Goal: Task Accomplishment & Management: Complete application form

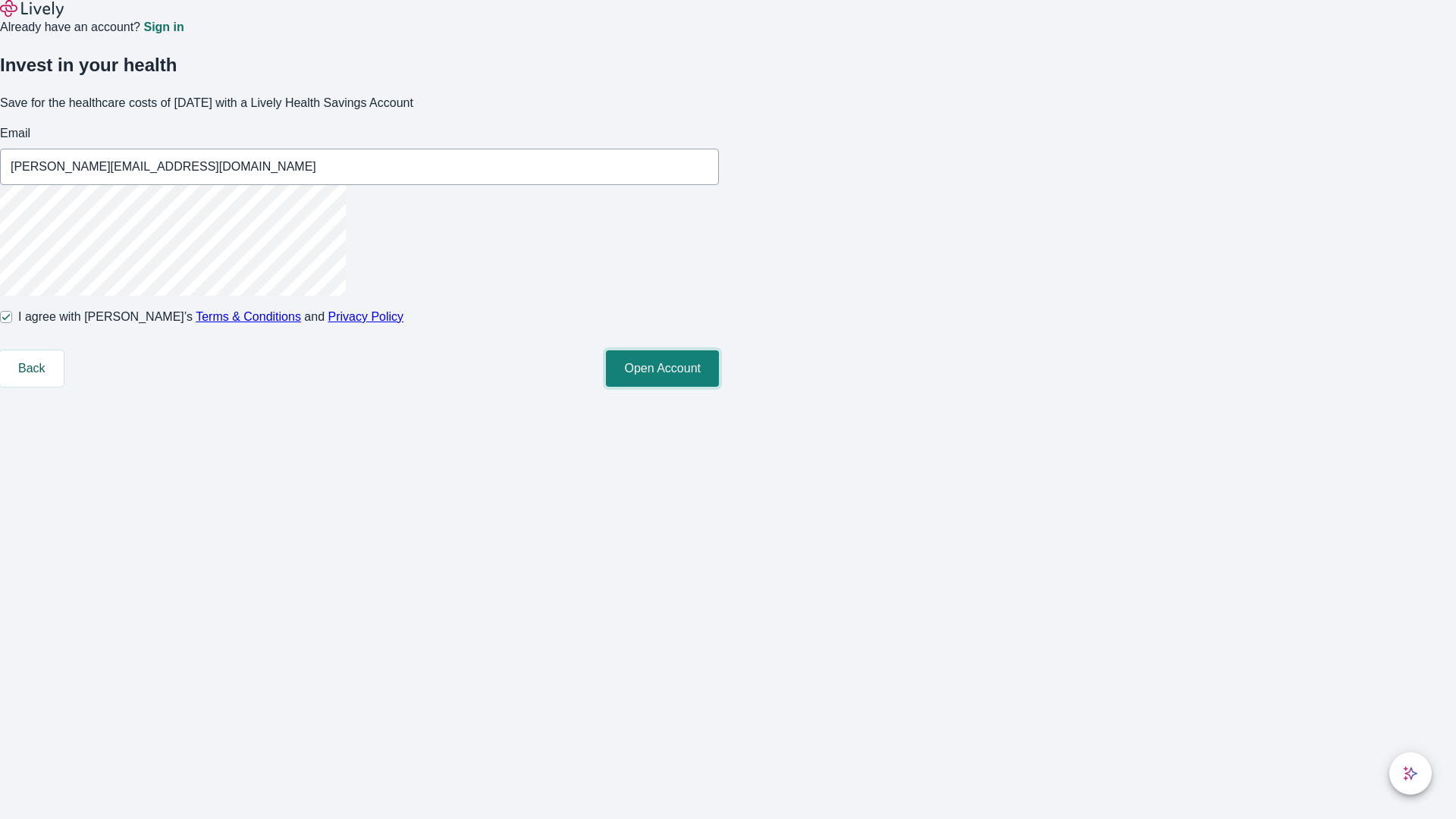
click at [719, 387] on button "Open Account" at bounding box center [662, 369] width 113 height 37
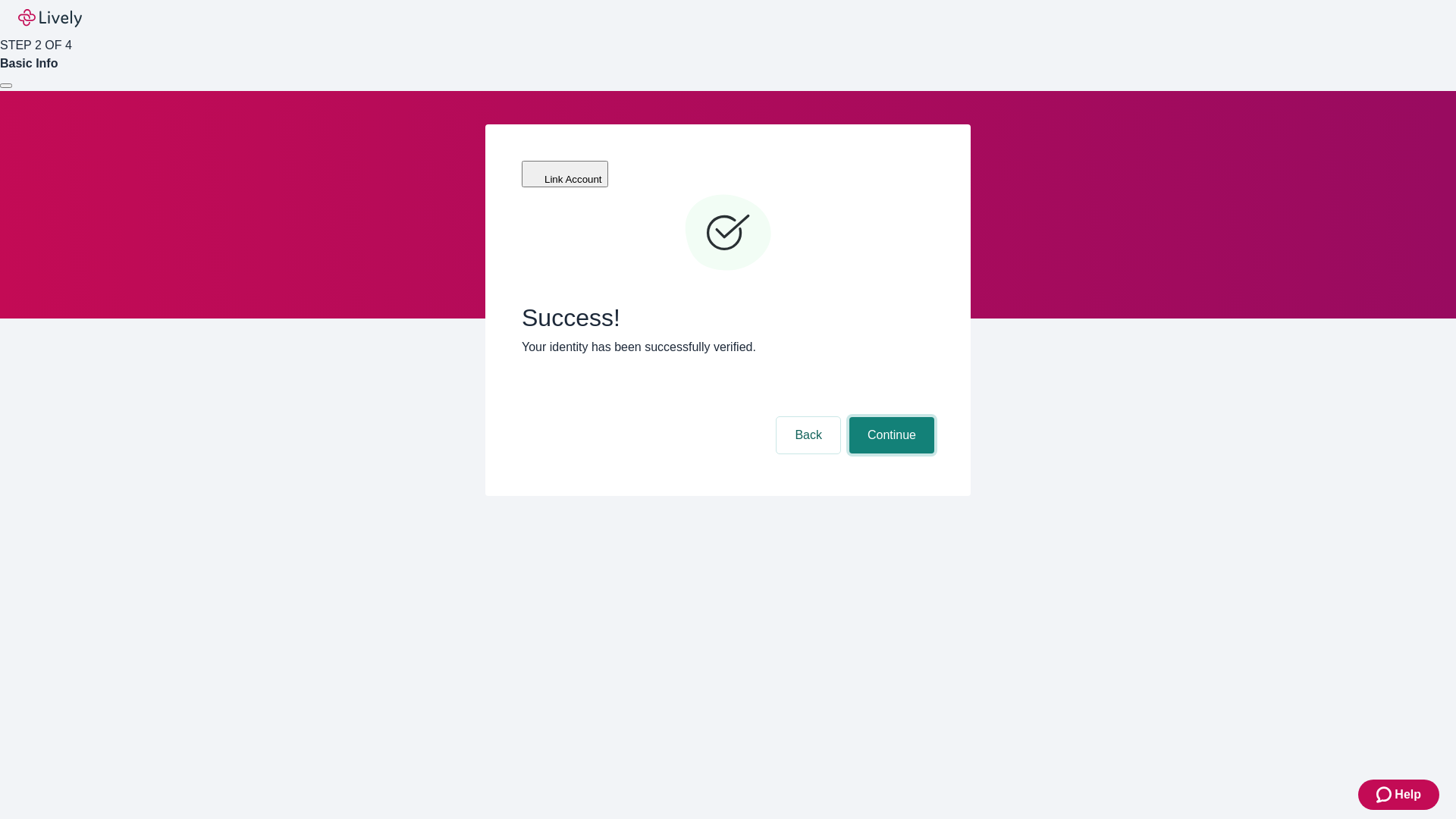
click at [890, 417] on button "Continue" at bounding box center [891, 435] width 85 height 37
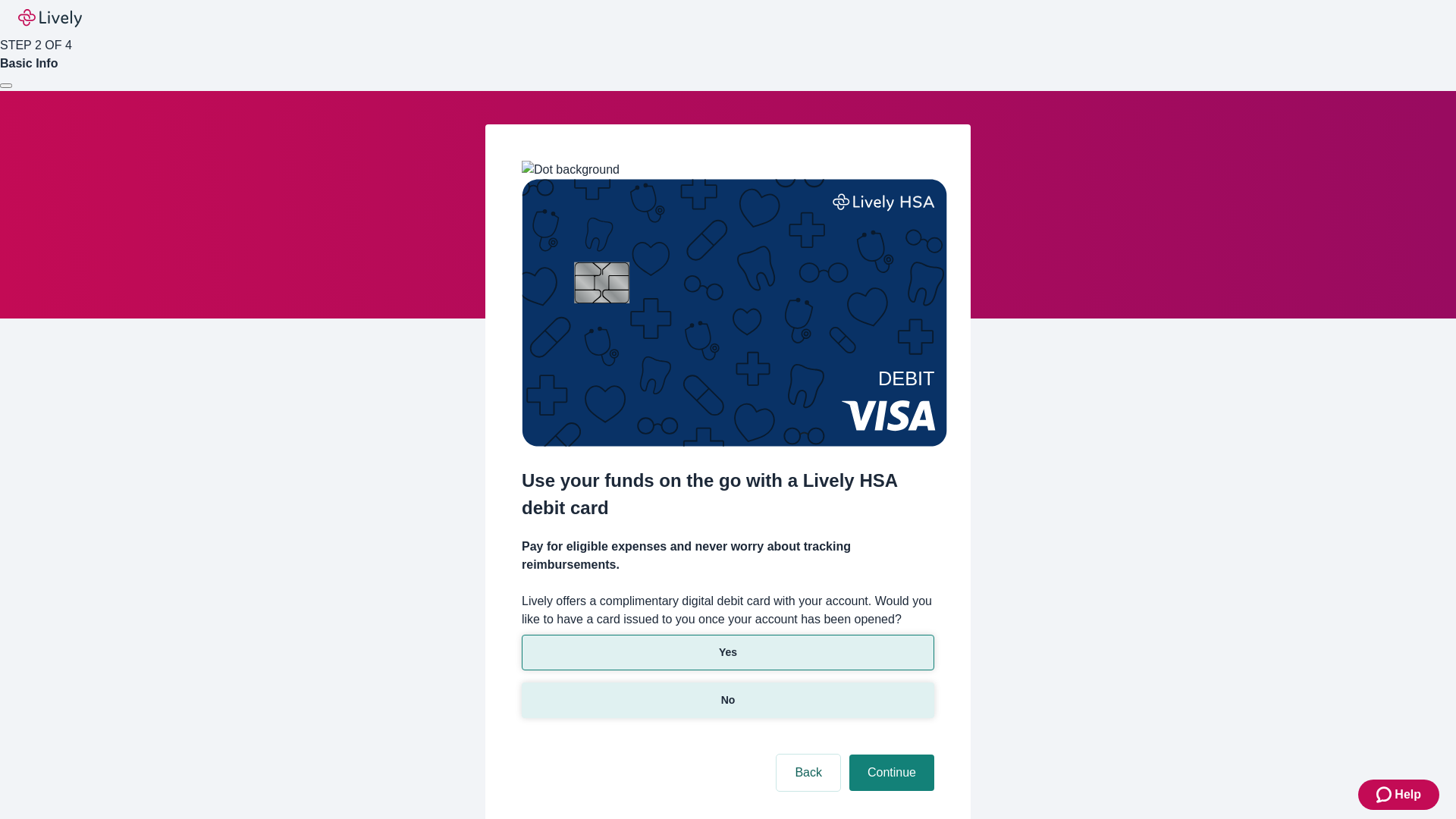
click at [727, 692] on p "No" at bounding box center [728, 700] width 14 height 16
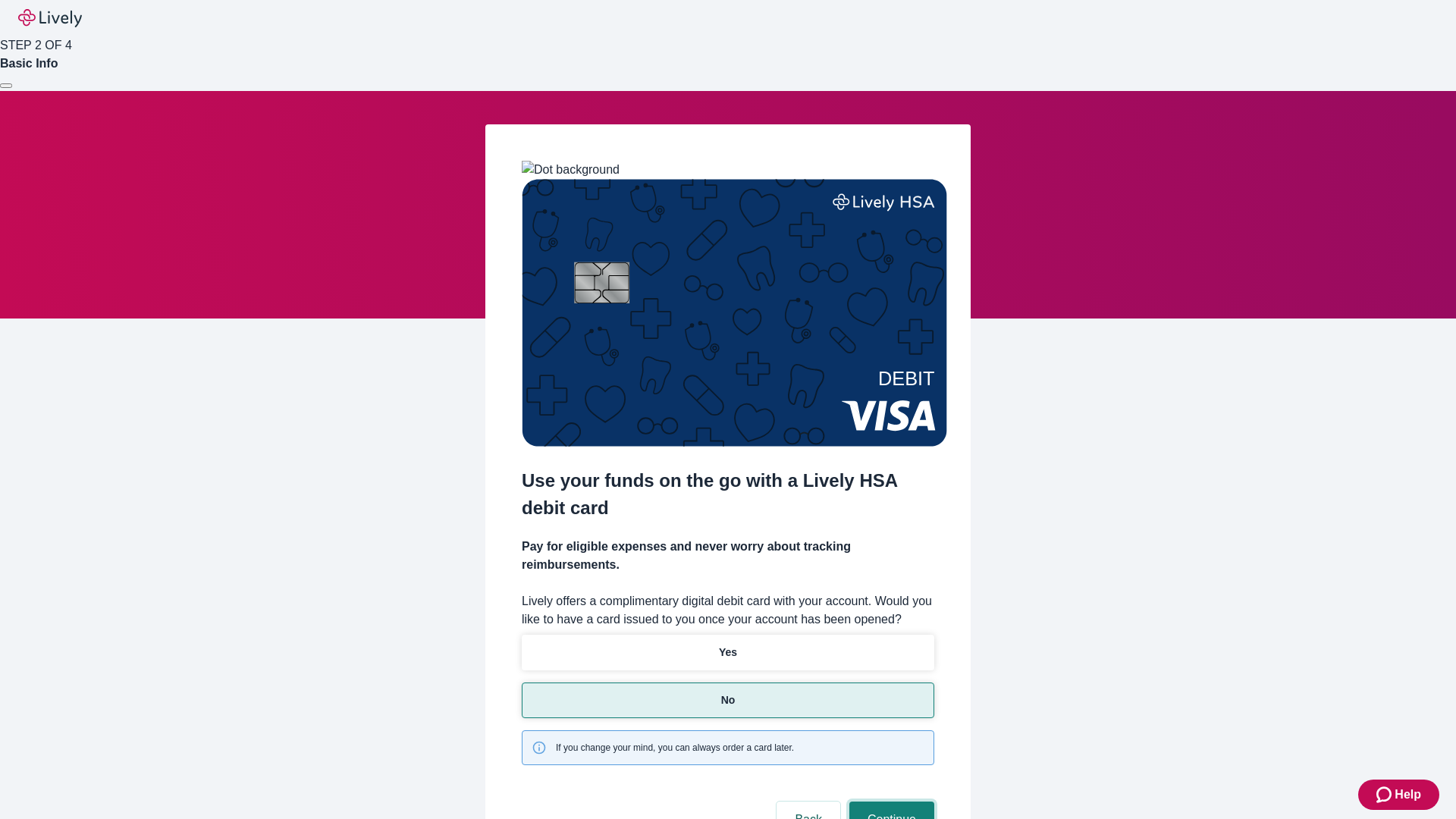
click at [890, 802] on button "Continue" at bounding box center [891, 820] width 85 height 37
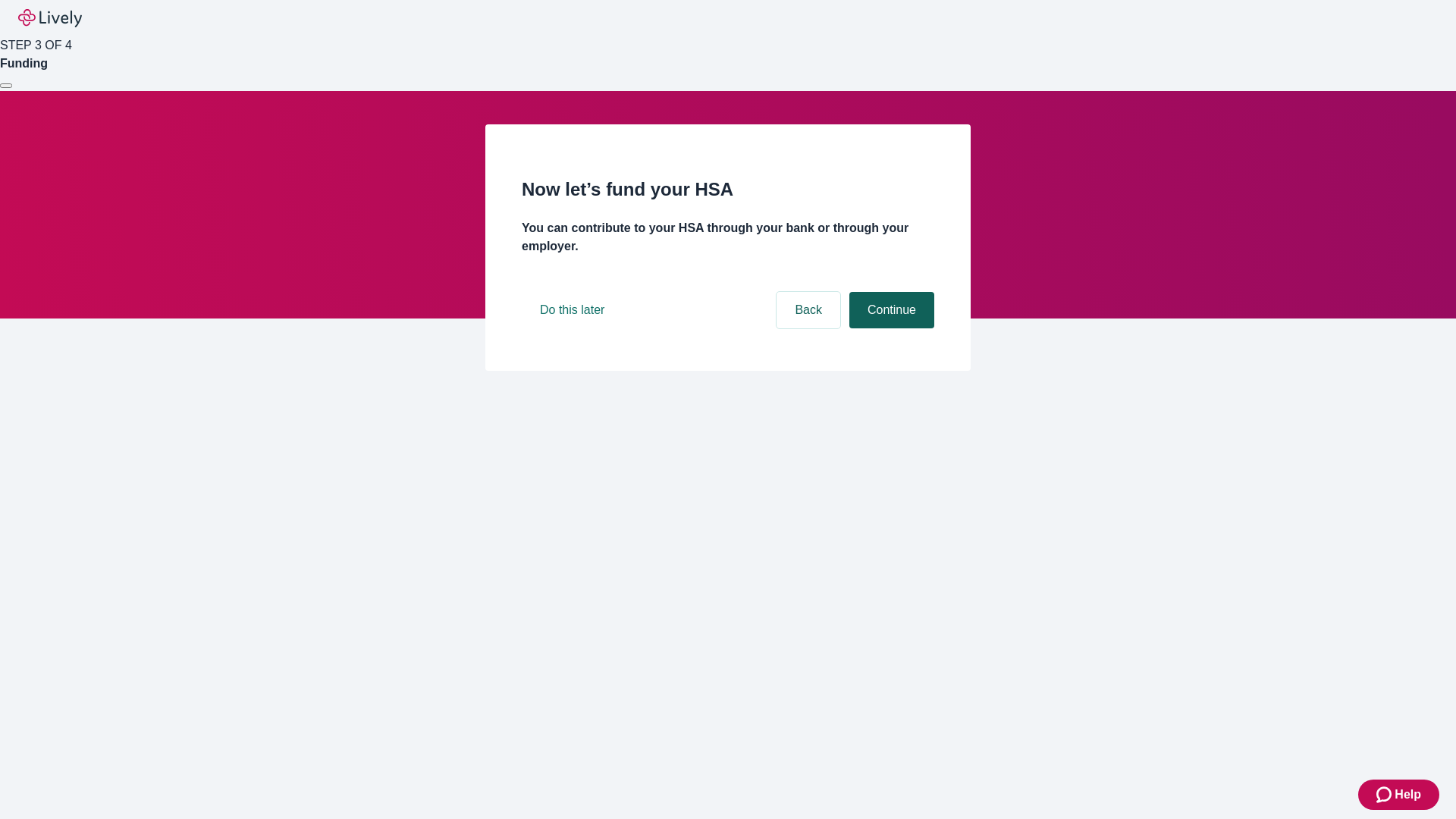
click at [890, 328] on button "Continue" at bounding box center [891, 310] width 85 height 37
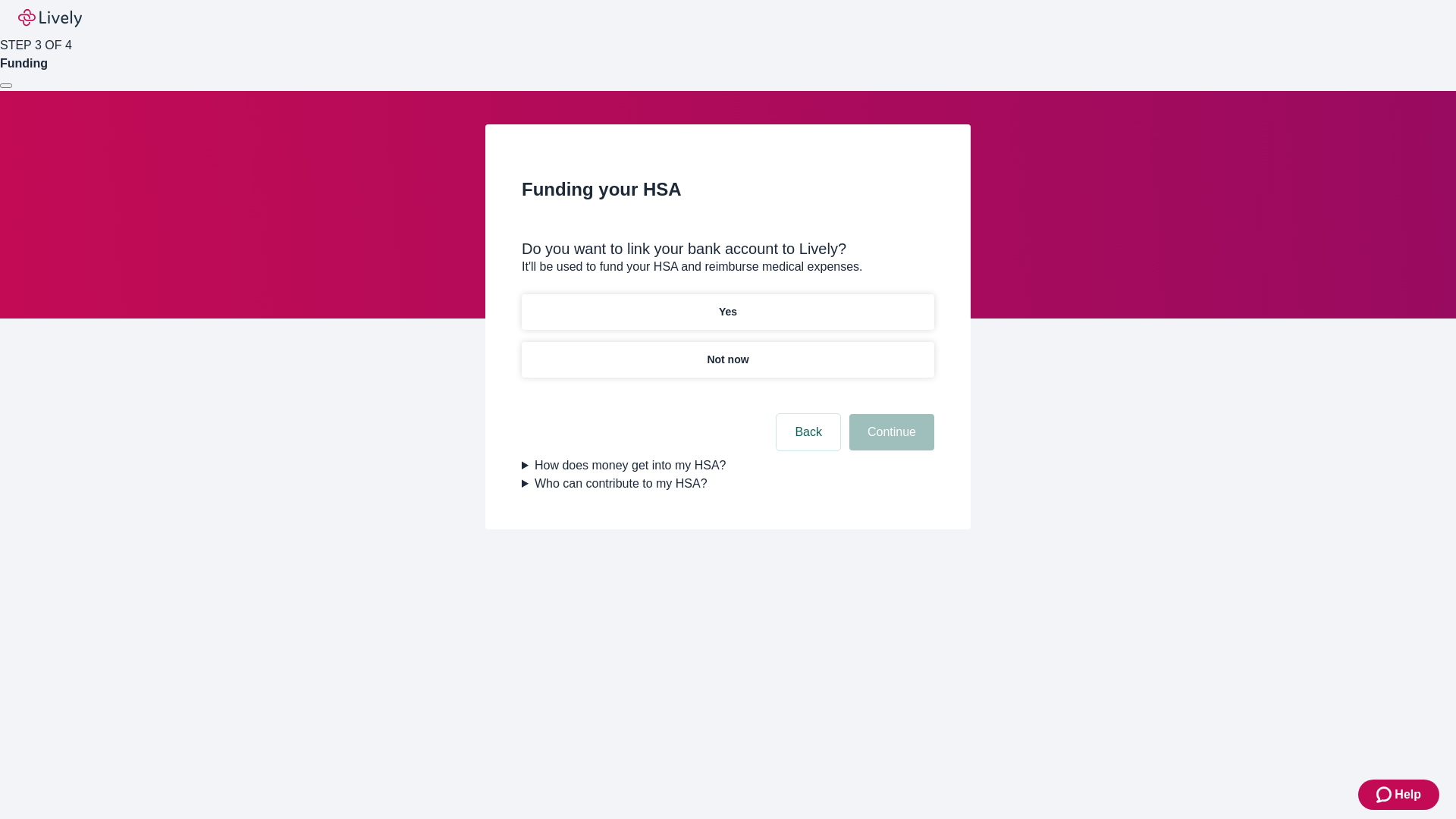
click at [727, 304] on p "Yes" at bounding box center [728, 312] width 18 height 16
click at [890, 414] on button "Continue" at bounding box center [891, 432] width 85 height 37
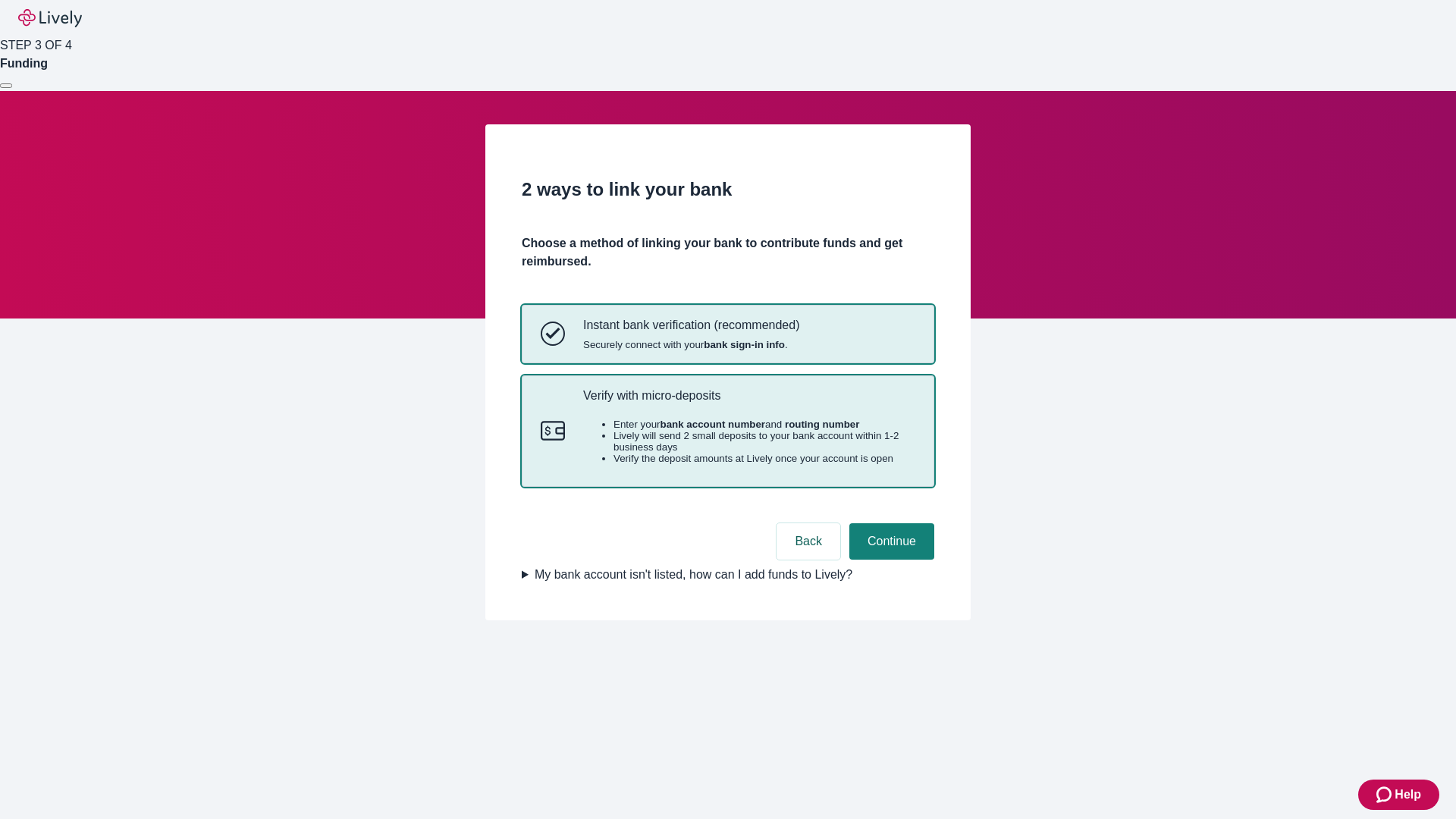
click at [748, 403] on p "Verify with micro-deposits" at bounding box center [749, 396] width 332 height 14
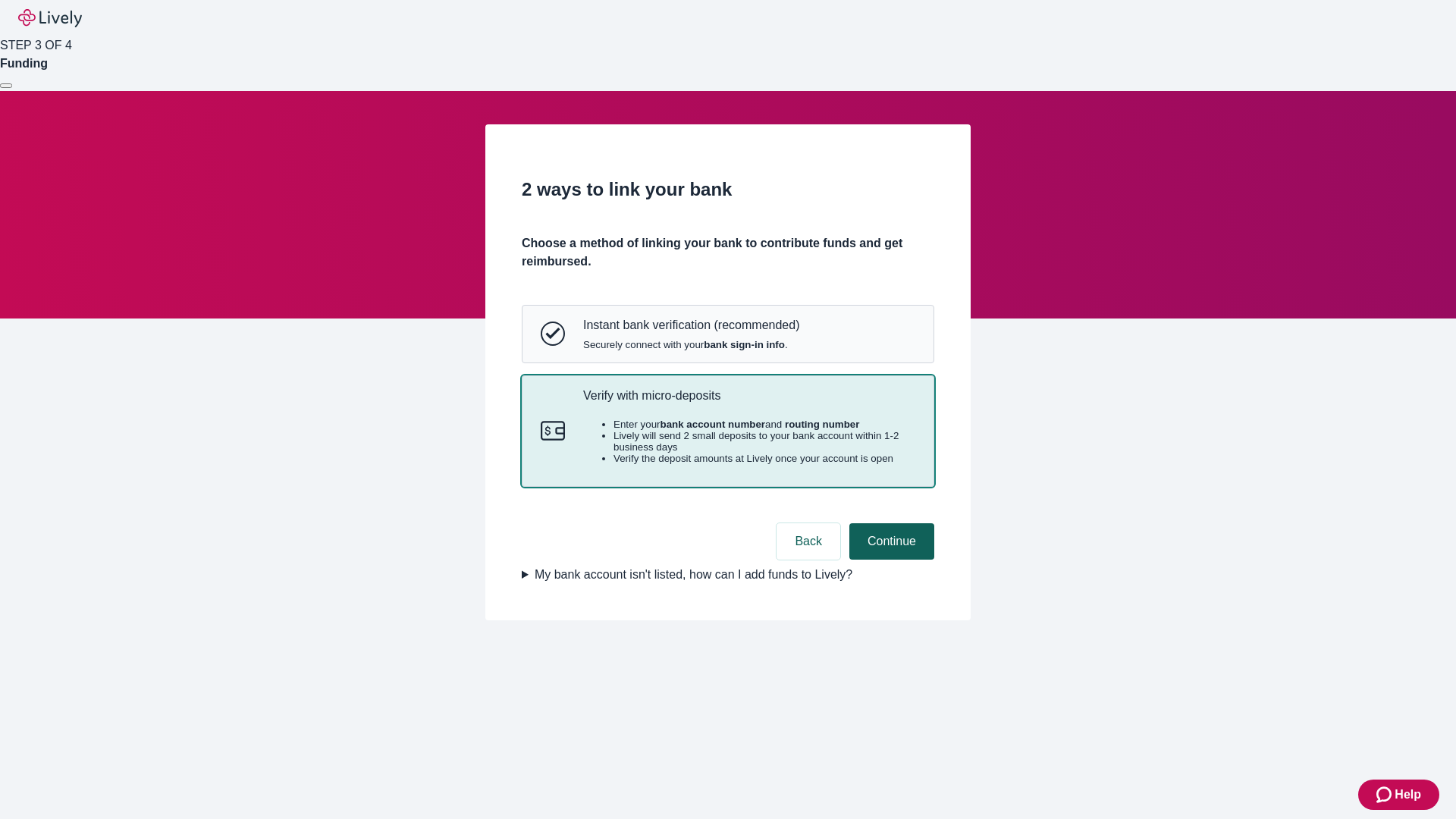
click at [890, 559] on button "Continue" at bounding box center [891, 542] width 85 height 37
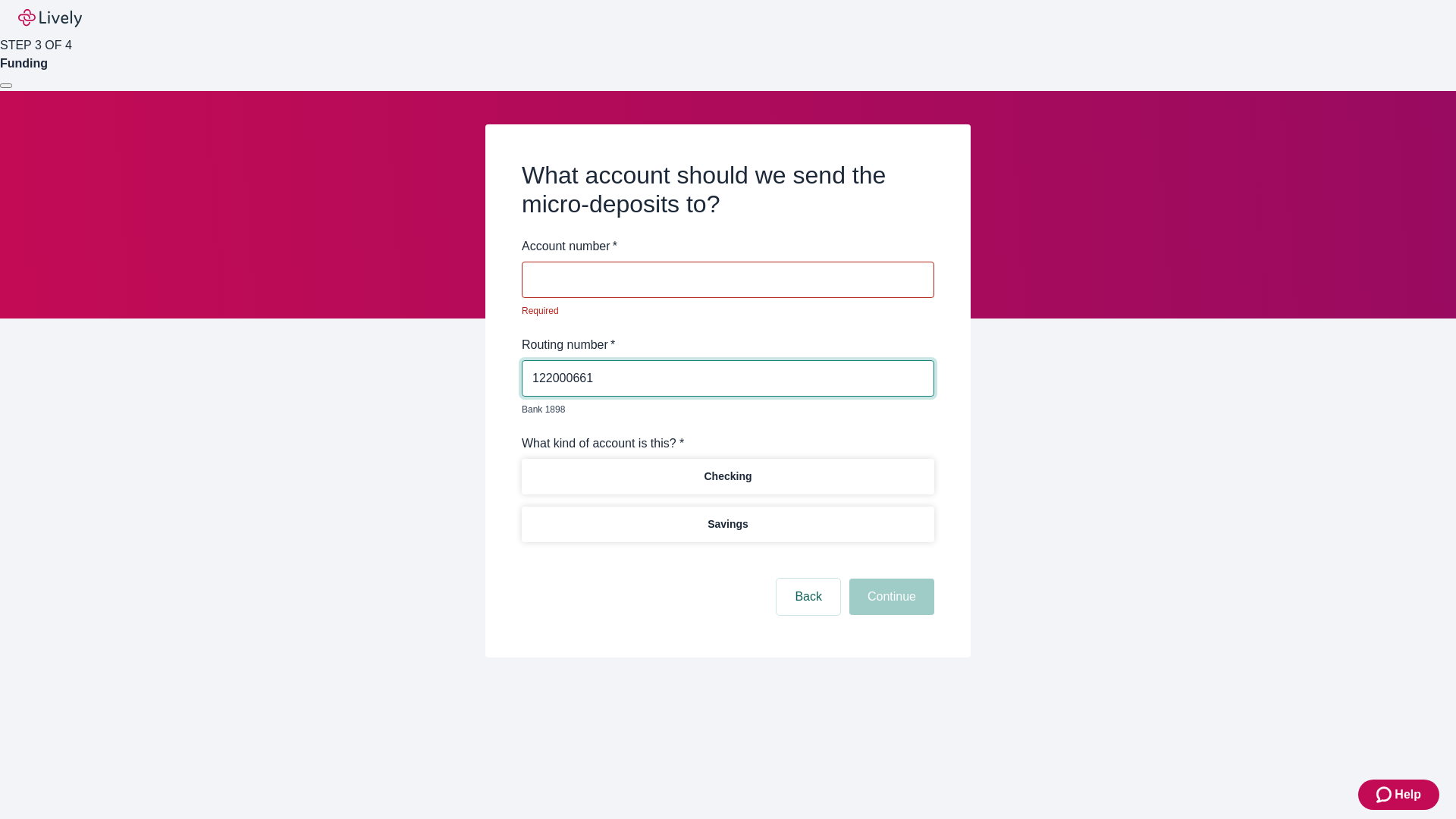
type input "122000661"
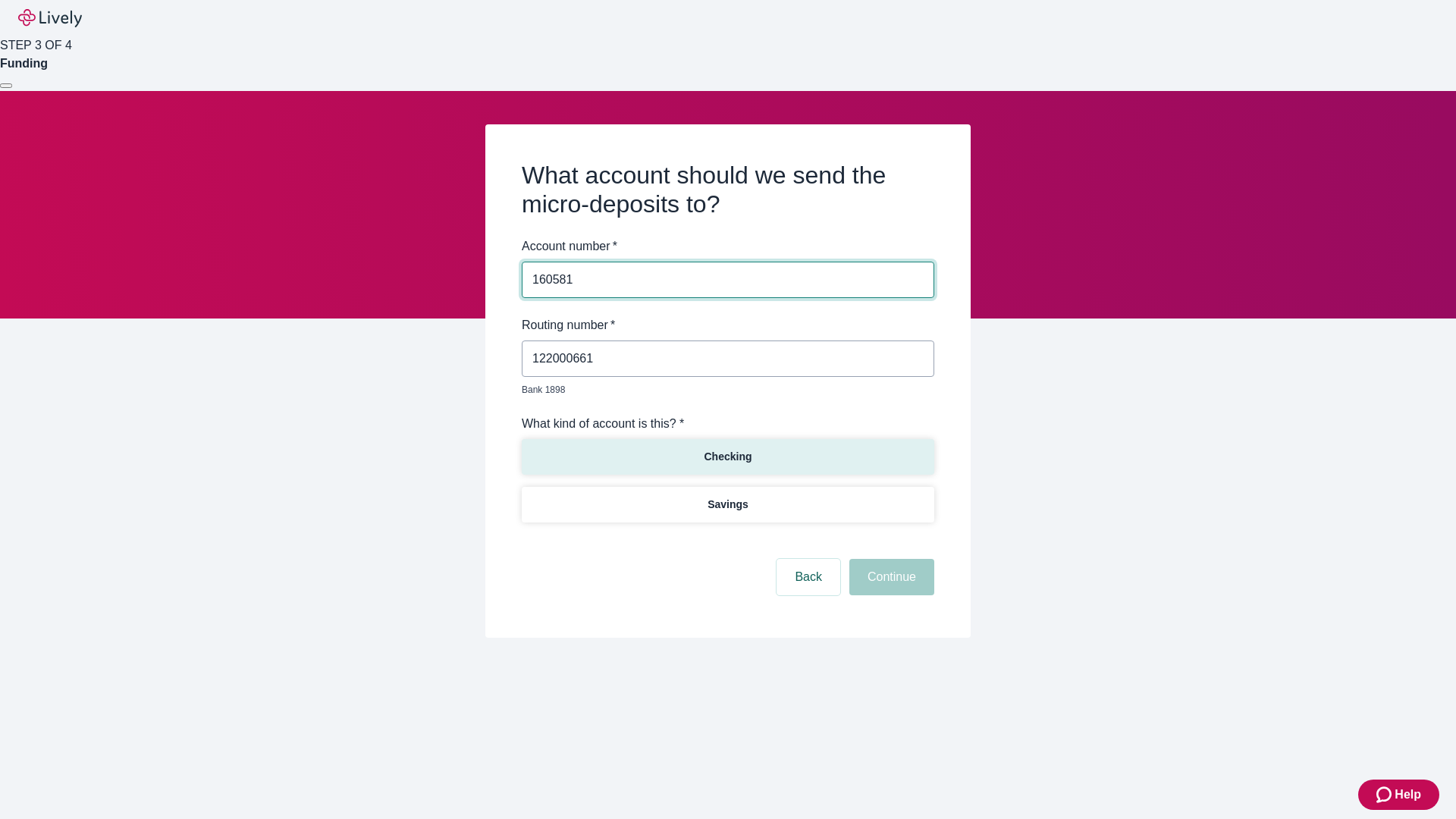
type input "160581"
click at [727, 449] on p "Checking" at bounding box center [728, 457] width 48 height 16
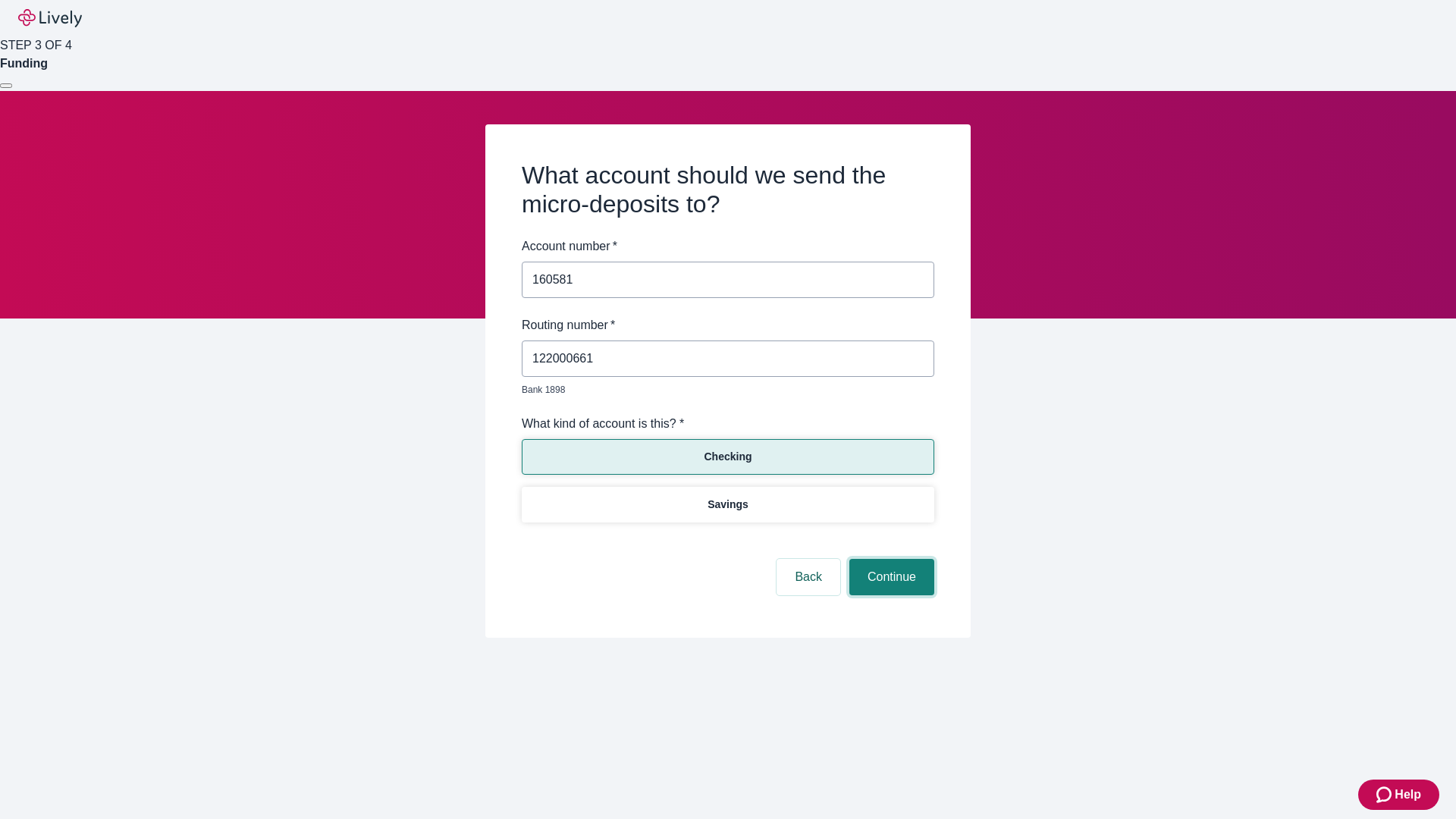
click at [890, 559] on button "Continue" at bounding box center [891, 577] width 85 height 37
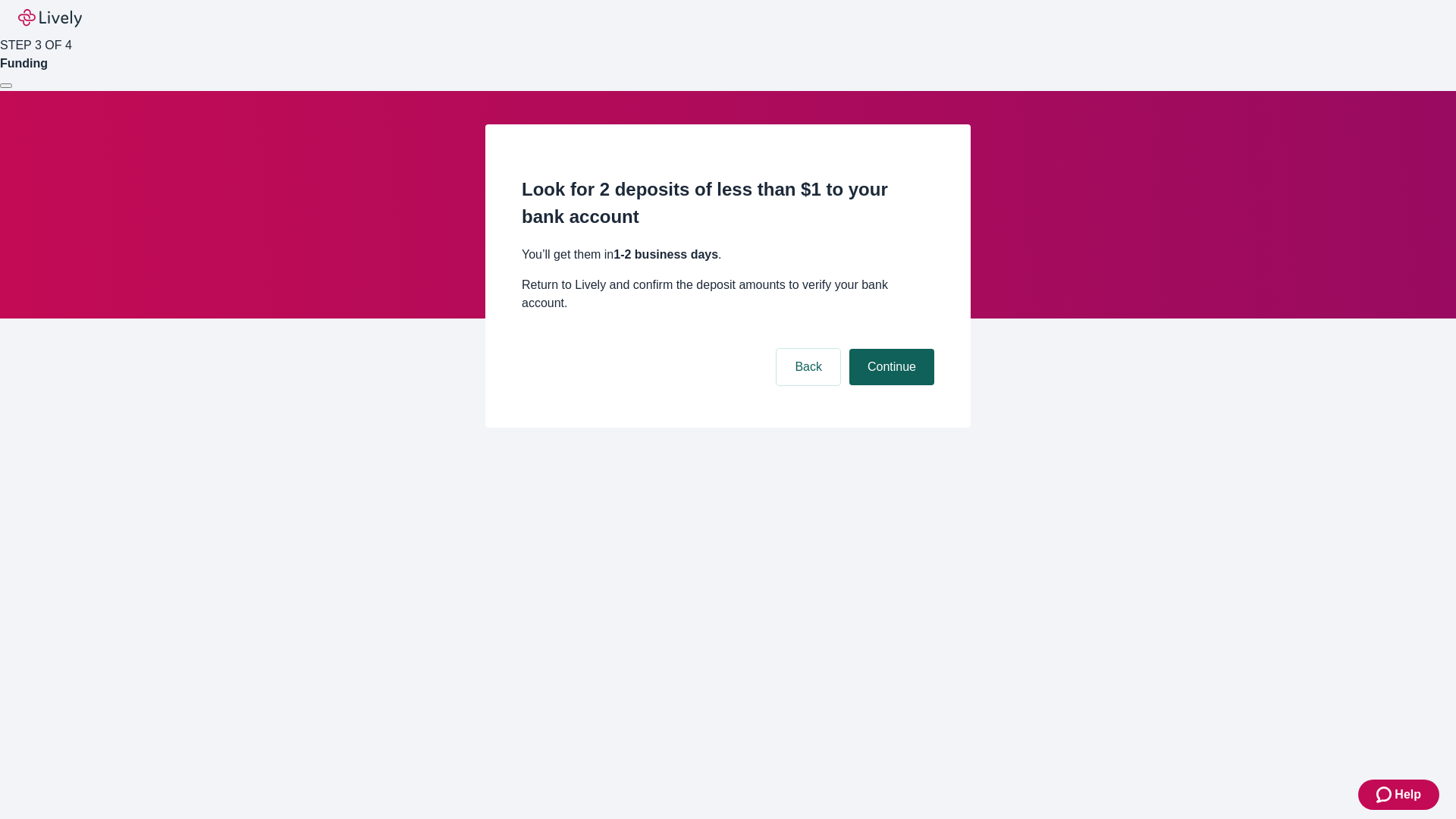
click at [890, 349] on button "Continue" at bounding box center [891, 367] width 85 height 37
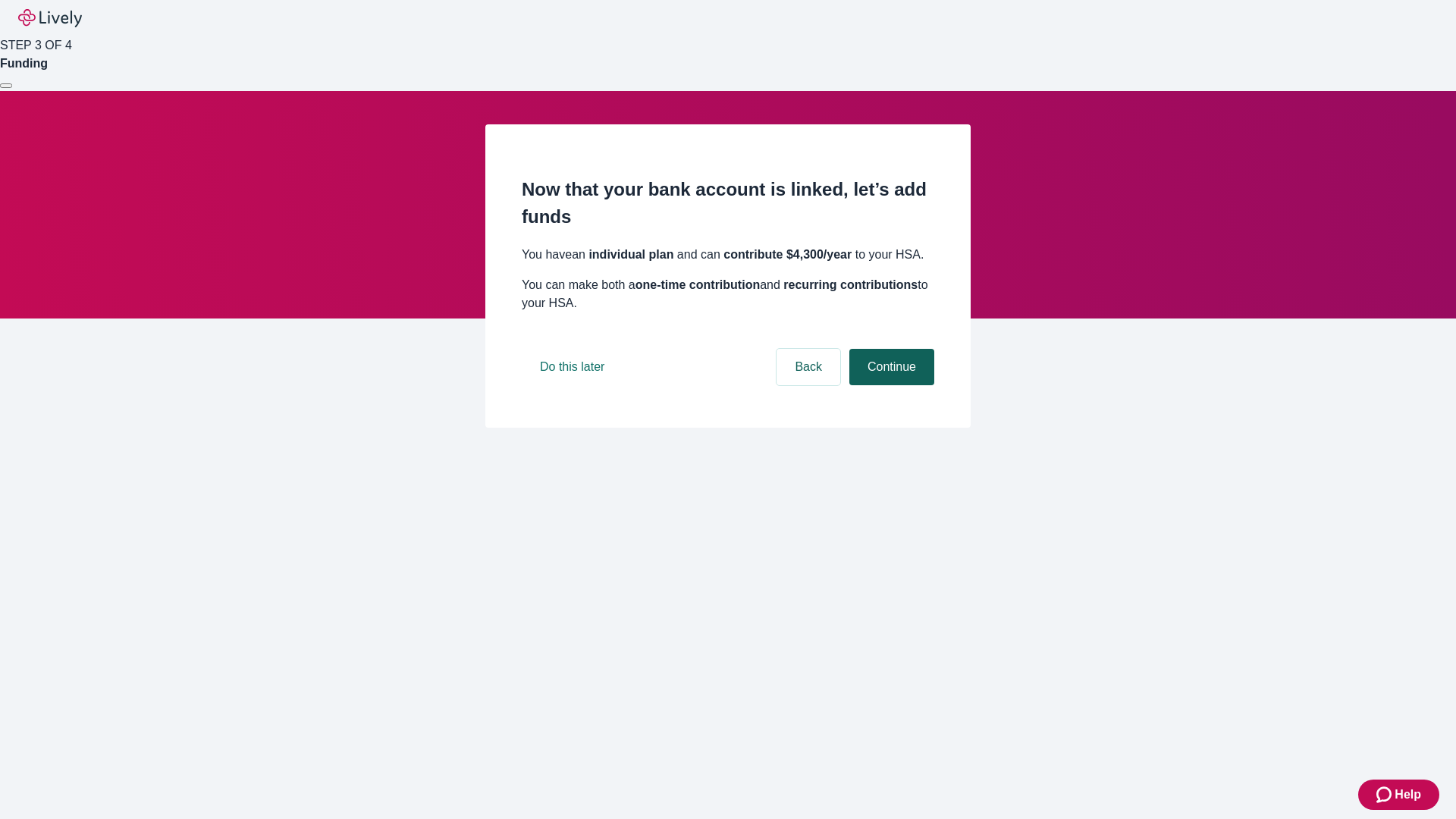
click at [890, 385] on button "Continue" at bounding box center [891, 367] width 85 height 37
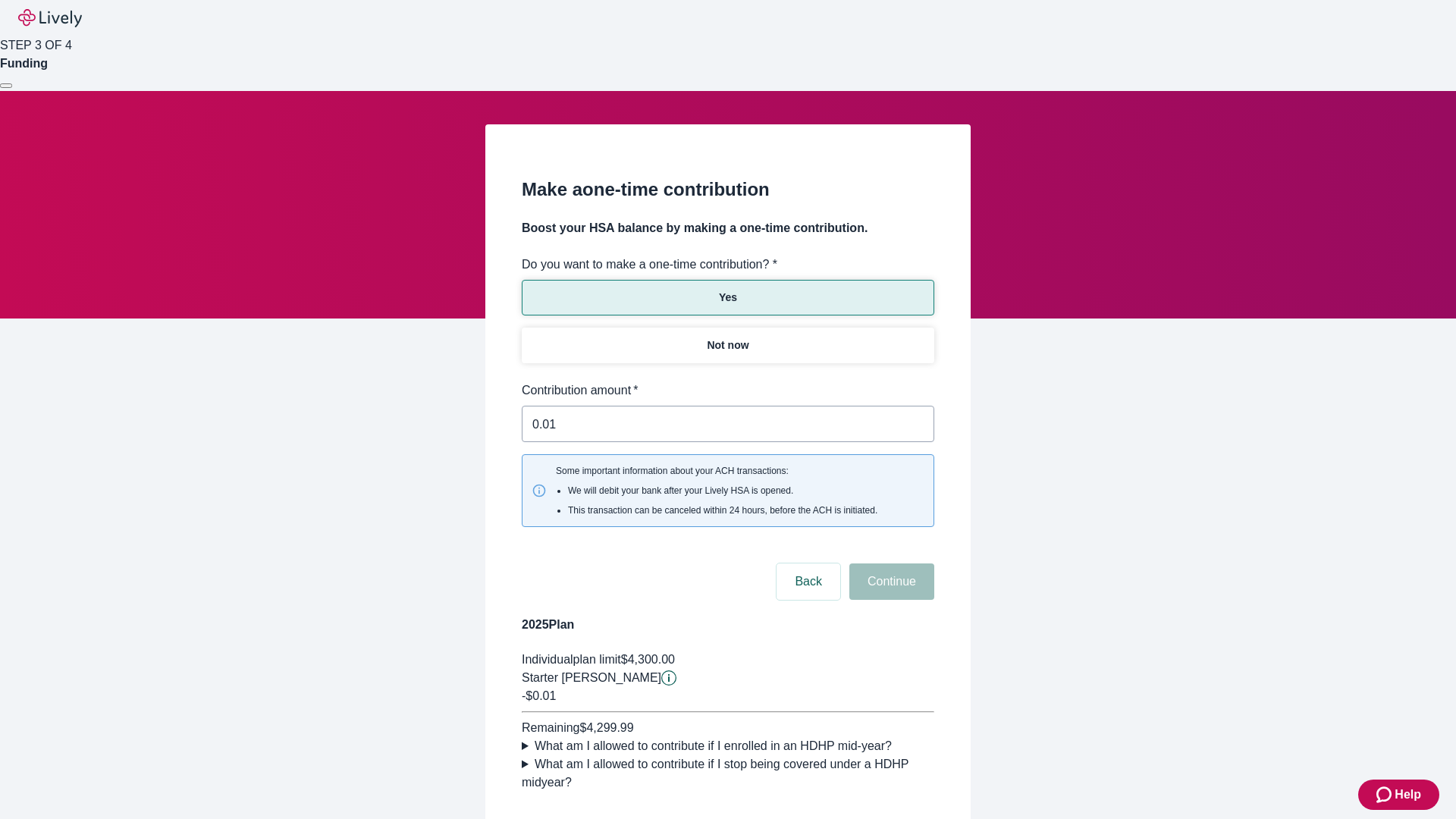
type input "0.01"
click at [890, 563] on button "Continue" at bounding box center [891, 581] width 85 height 37
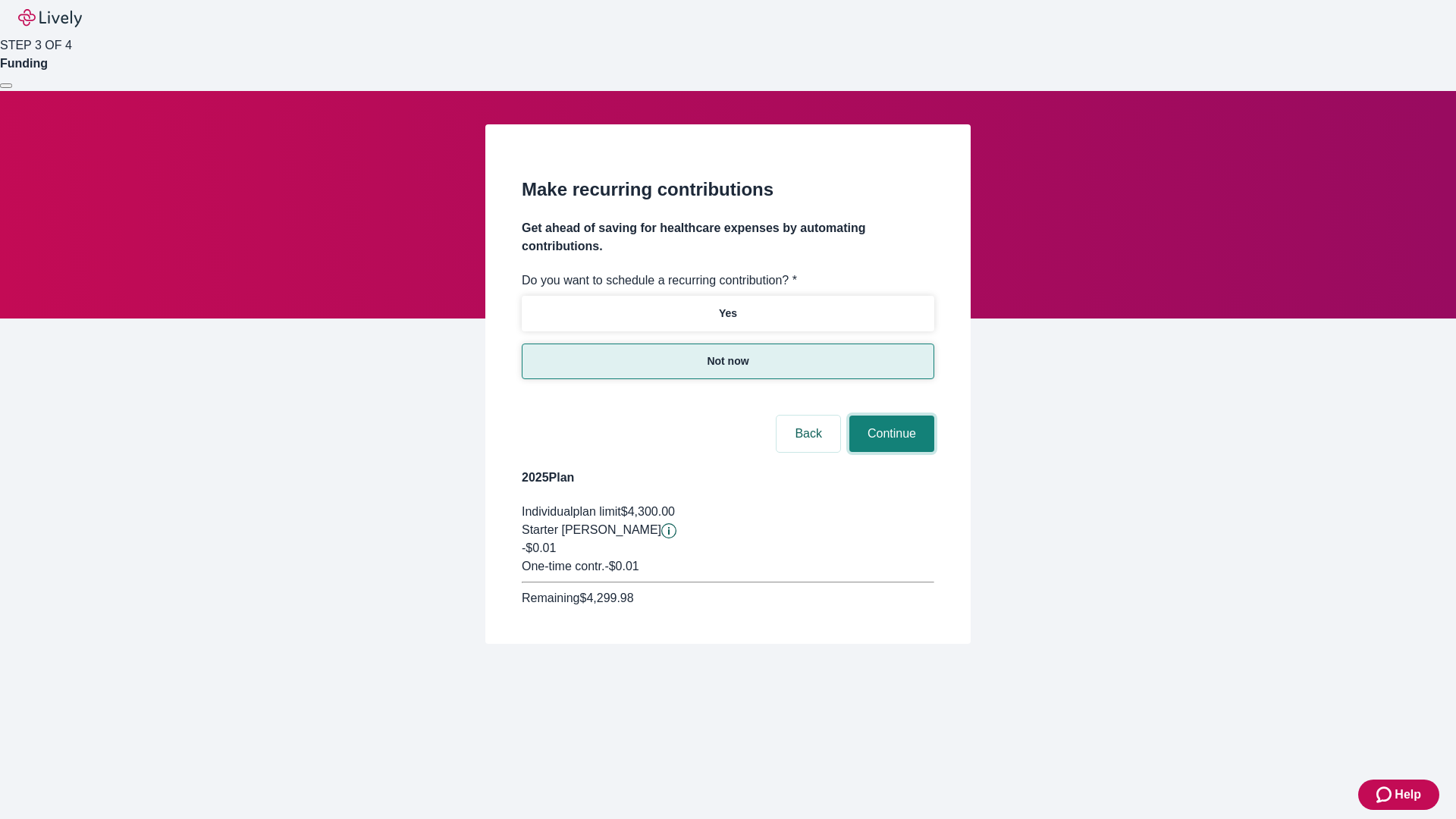
click at [890, 415] on button "Continue" at bounding box center [891, 434] width 85 height 37
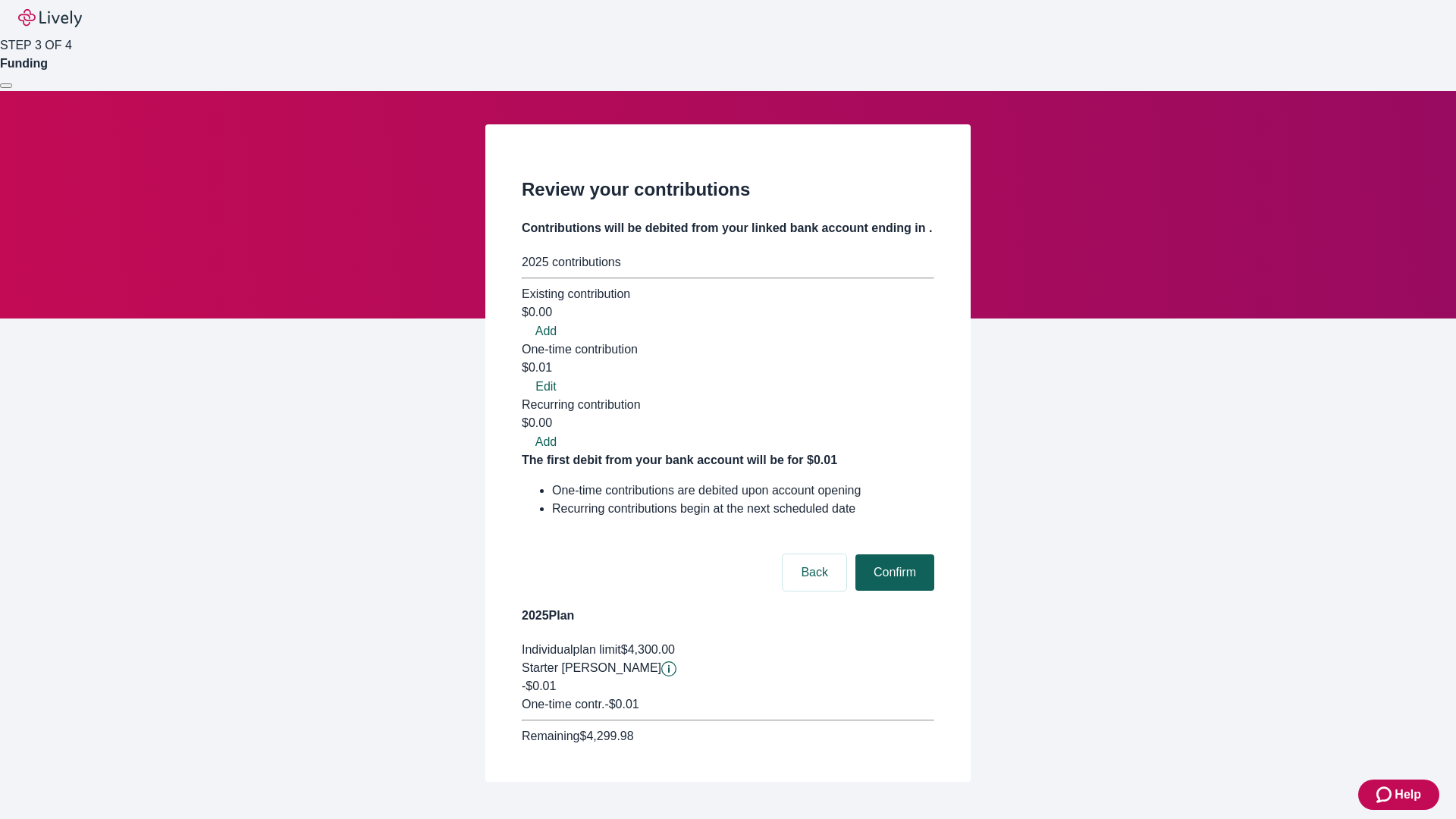
click at [892, 554] on button "Confirm" at bounding box center [894, 573] width 79 height 37
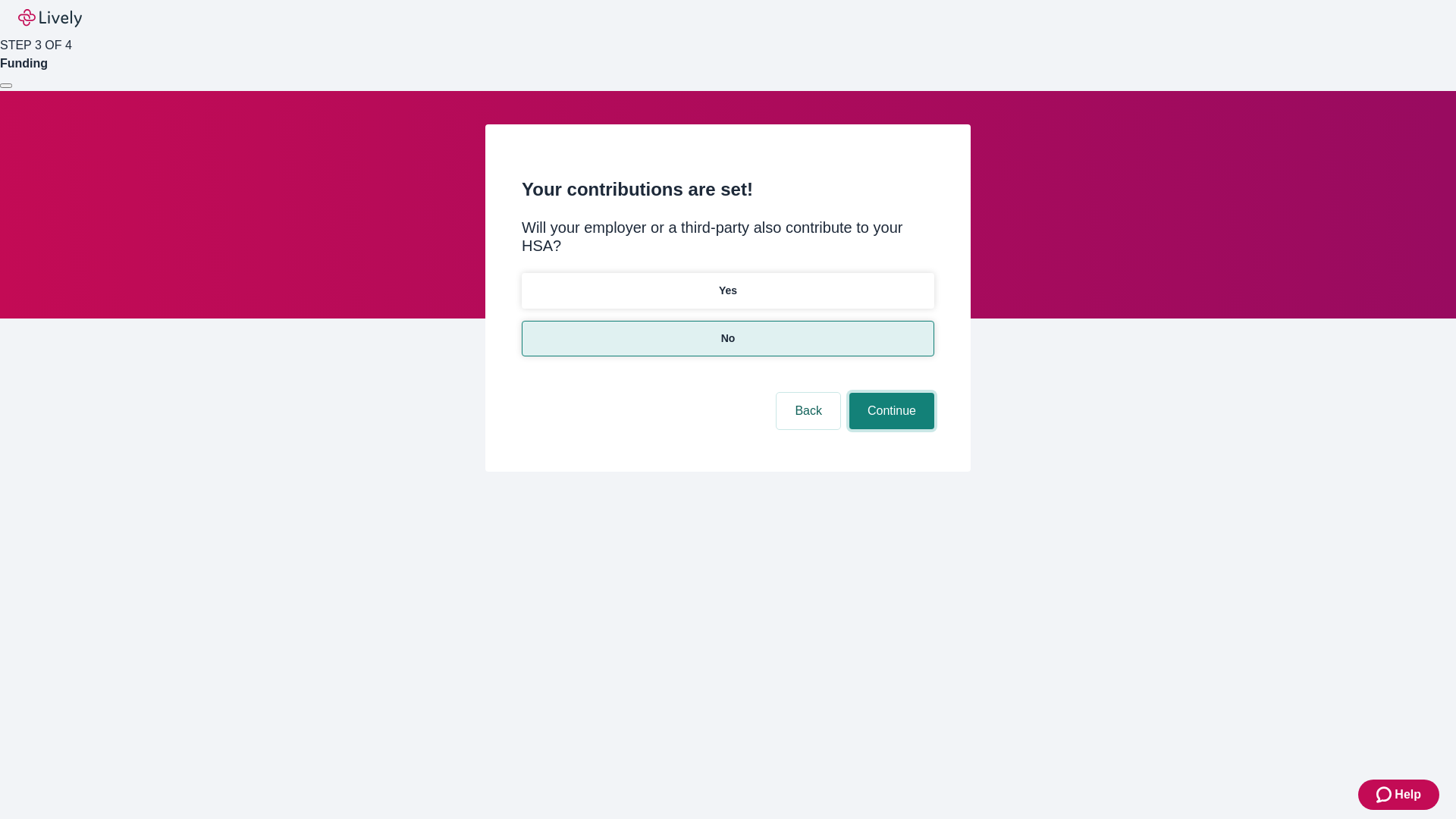
click at [890, 392] on button "Continue" at bounding box center [891, 411] width 85 height 37
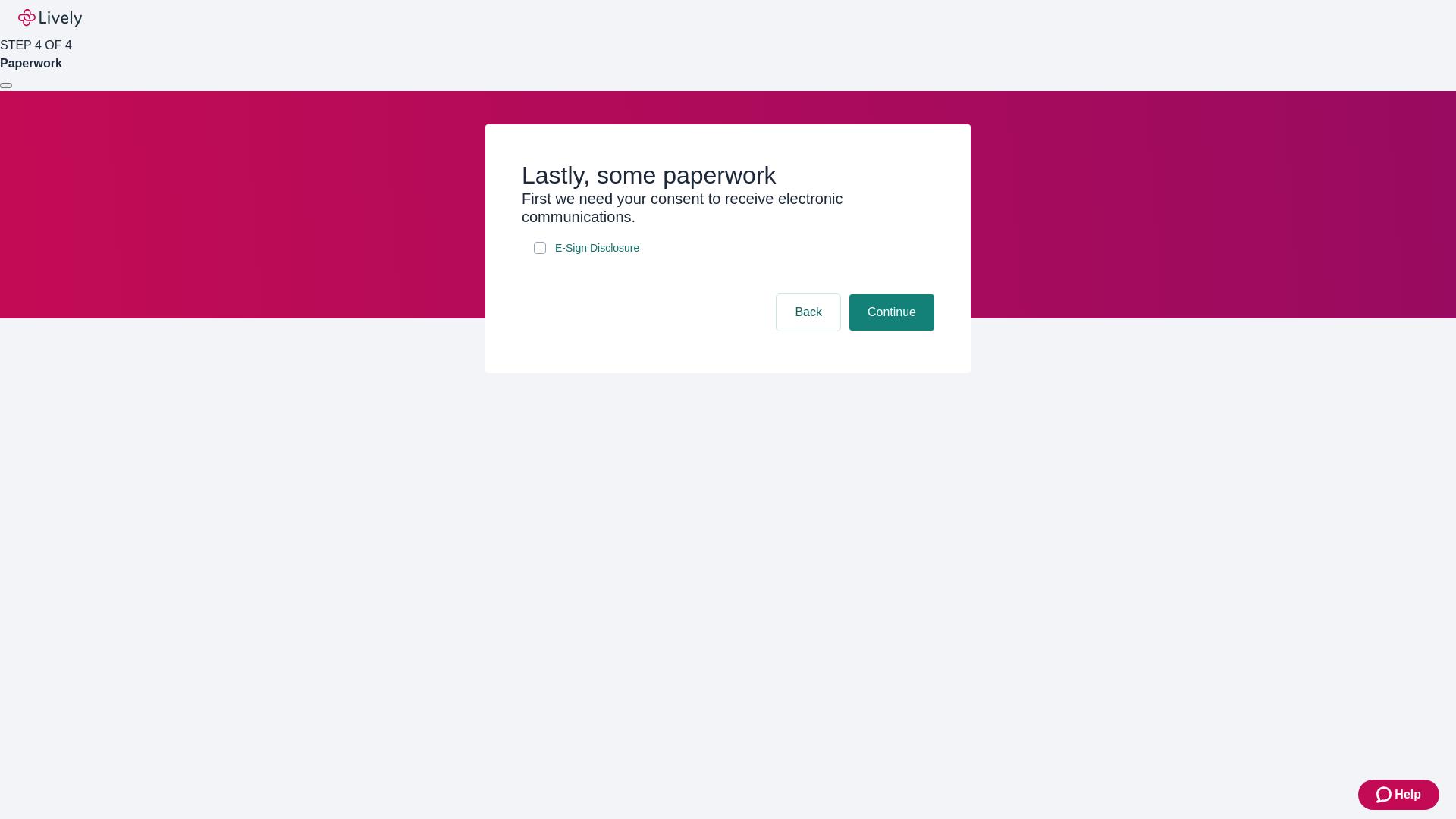
click at [540, 254] on input "E-Sign Disclosure" at bounding box center [539, 247] width 12 height 12
checkbox input "true"
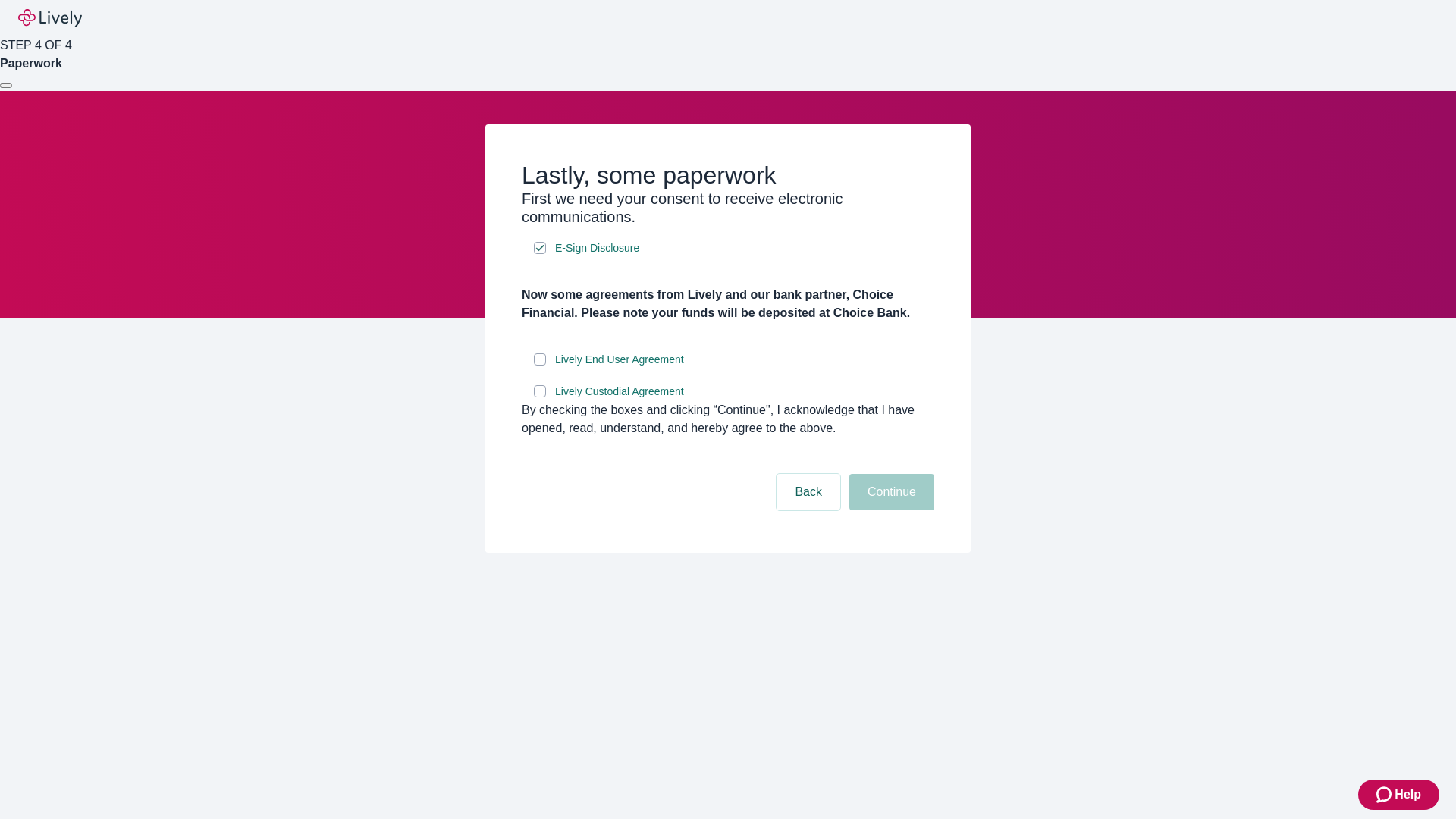
click at [540, 365] on input "Lively End User Agreement" at bounding box center [539, 359] width 12 height 12
checkbox input "true"
click at [540, 397] on input "Lively Custodial Agreement" at bounding box center [539, 391] width 12 height 12
checkbox input "true"
click at [890, 510] on button "Continue" at bounding box center [891, 493] width 85 height 37
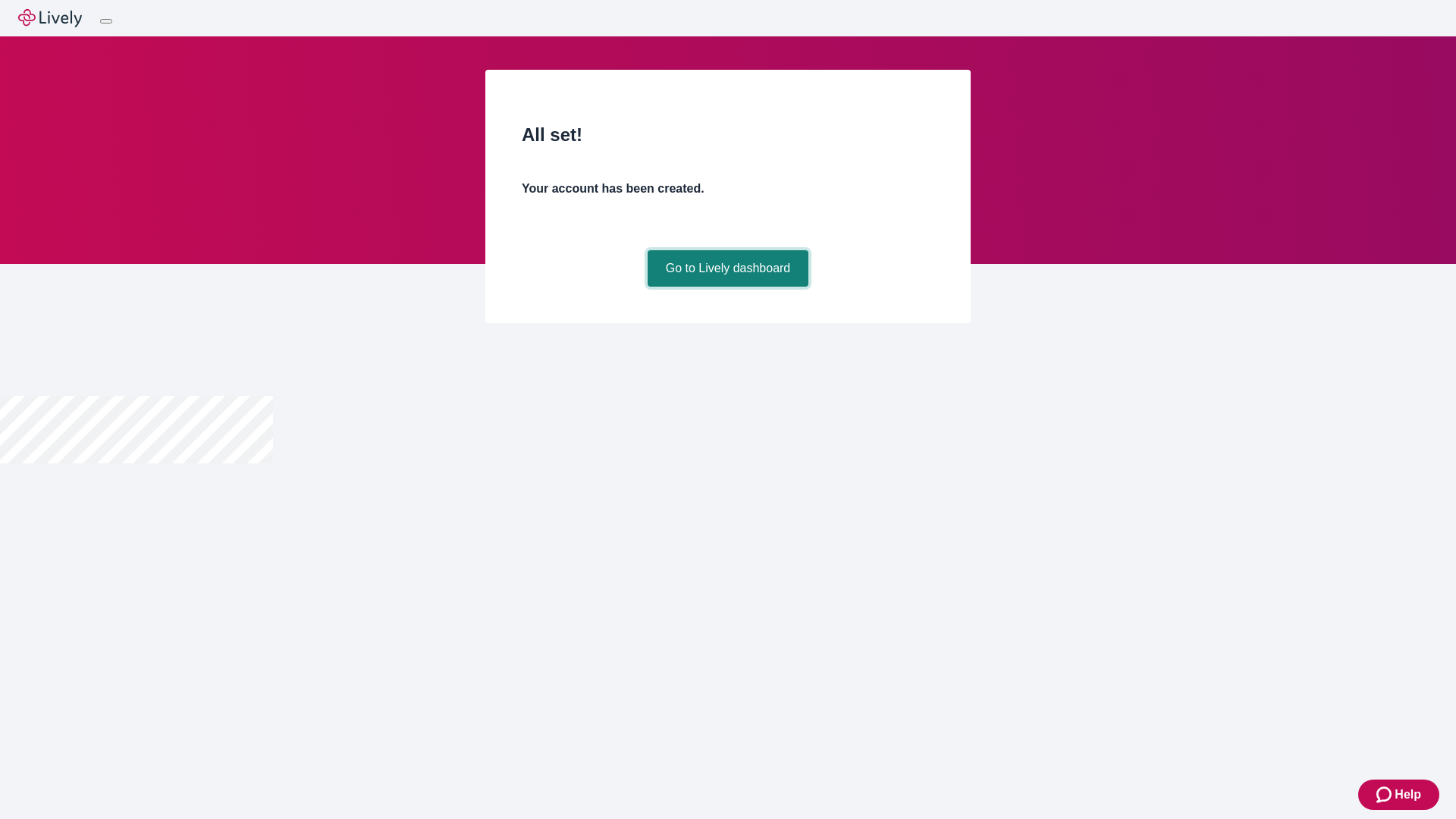
click at [727, 287] on link "Go to Lively dashboard" at bounding box center [728, 268] width 161 height 37
